Goal: Task Accomplishment & Management: Complete application form

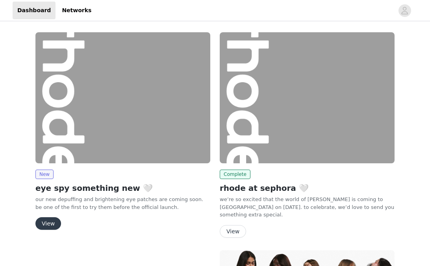
scroll to position [39, 0]
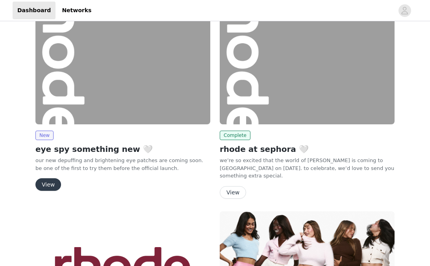
click at [48, 187] on button "View" at bounding box center [48, 184] width 26 height 13
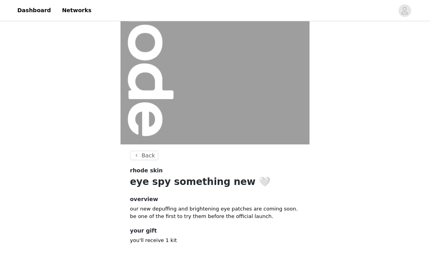
scroll to position [99, 0]
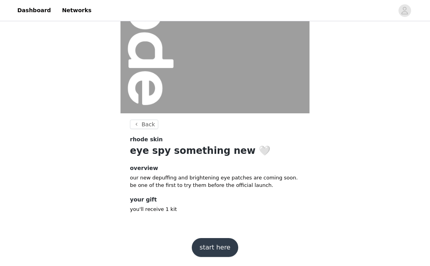
click at [217, 252] on button "start here" at bounding box center [215, 247] width 46 height 19
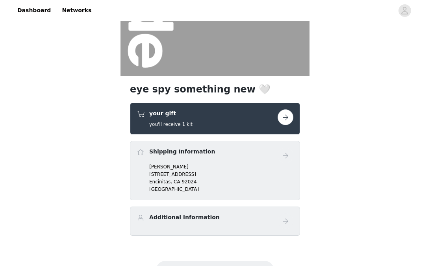
scroll to position [173, 0]
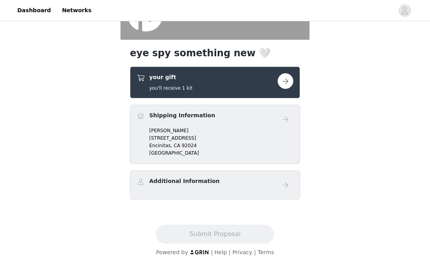
click at [254, 185] on div "Additional Information" at bounding box center [207, 182] width 141 height 11
click at [198, 82] on div "your gift you'll receive 1 kit" at bounding box center [207, 82] width 141 height 19
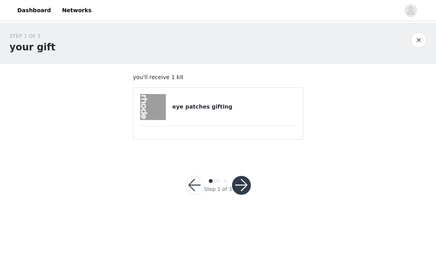
click at [241, 188] on button "button" at bounding box center [241, 185] width 19 height 19
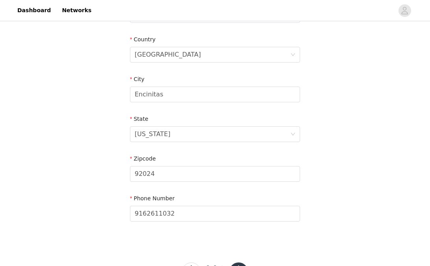
scroll to position [271, 0]
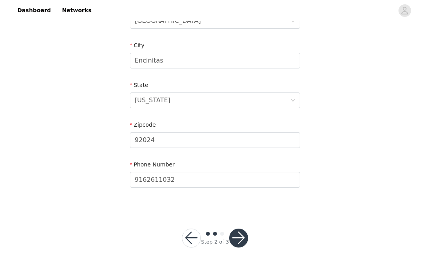
click at [239, 236] on button "button" at bounding box center [238, 238] width 19 height 19
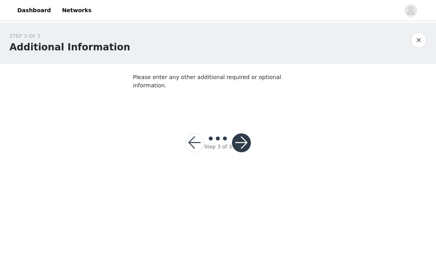
click at [239, 134] on button "button" at bounding box center [241, 143] width 19 height 19
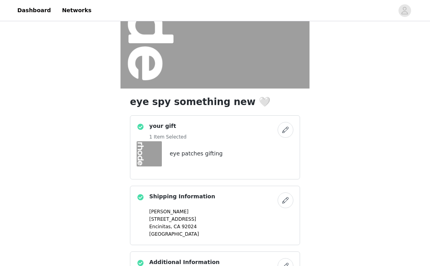
scroll to position [205, 0]
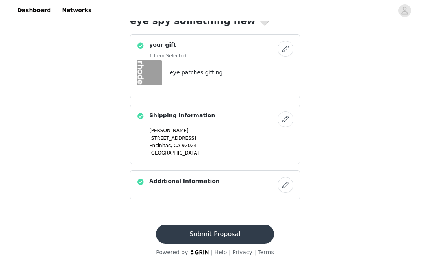
click at [208, 236] on button "Submit Proposal" at bounding box center [215, 234] width 118 height 19
